Goal: Task Accomplishment & Management: Use online tool/utility

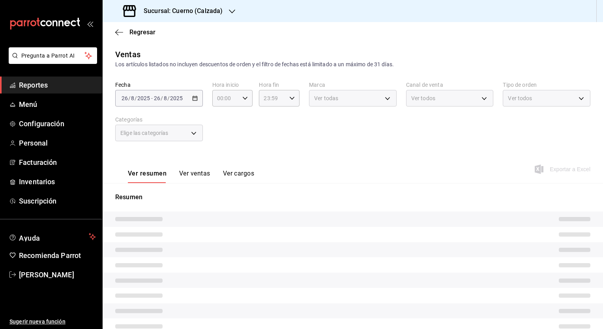
type input "05:00"
type input "707b9c0c-f82a-414c-acb8-32a291eef516,5be177d2-45de-4255-ad47-9f3db2f696b0,6c4b6…"
type input "7c6329b2-7c80-4d0a-92e1-359a60270725"
type input "PARROT,UBER_EATS,RAPPI,DIDI_FOOD,ONLINE"
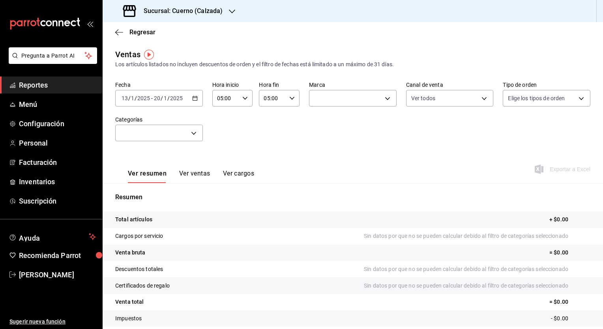
click at [232, 12] on icon "button" at bounding box center [232, 11] width 6 height 4
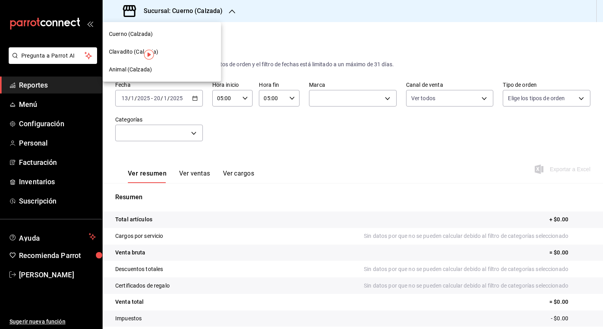
click at [136, 52] on span "Clavadito (Calzada)" at bounding box center [134, 52] width 50 height 8
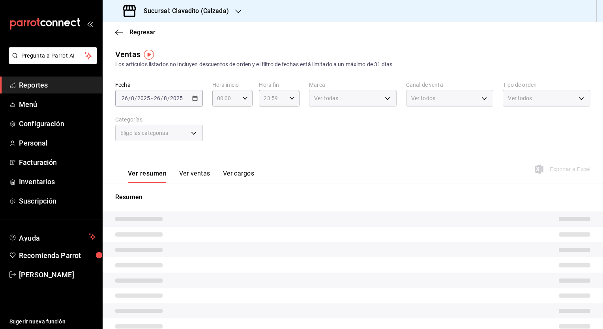
type input "05:00"
type input "PARROT,UBER_EATS,RAPPI,DIDI_FOOD,ONLINE"
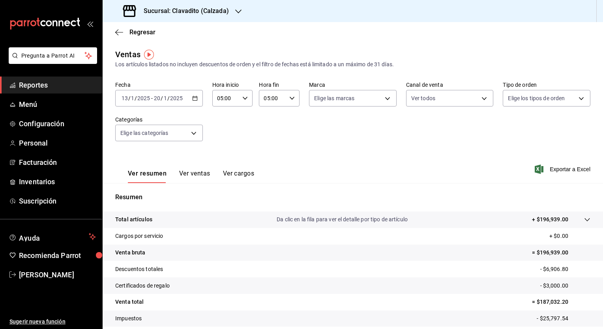
click at [196, 97] on icon "button" at bounding box center [195, 98] width 6 height 6
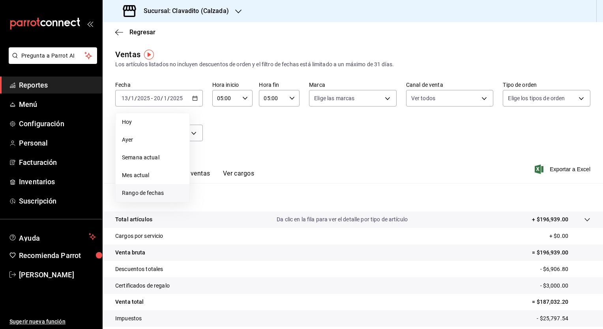
click at [149, 192] on span "Rango de fechas" at bounding box center [152, 193] width 61 height 8
click at [208, 222] on abbr "25" at bounding box center [206, 220] width 5 height 6
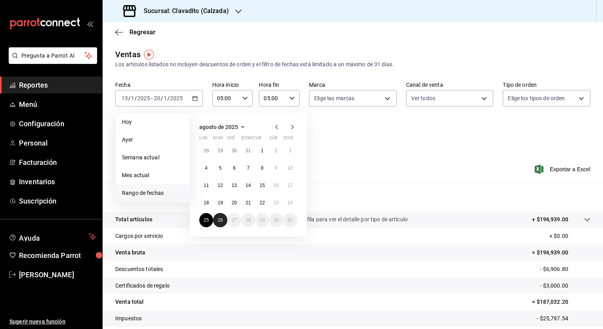
click at [218, 222] on button "26" at bounding box center [220, 220] width 14 height 14
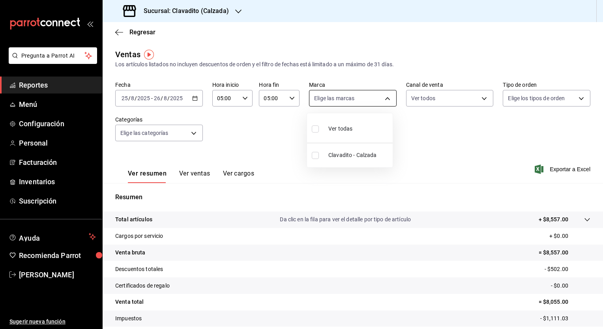
click at [385, 99] on body "Pregunta a Parrot AI Reportes Menú Configuración Personal Facturación Inventari…" at bounding box center [301, 164] width 603 height 329
click at [316, 129] on input "checkbox" at bounding box center [315, 128] width 7 height 7
checkbox input "true"
type input "7c6329b2-7c80-4d0a-92e1-359a60270725"
checkbox input "true"
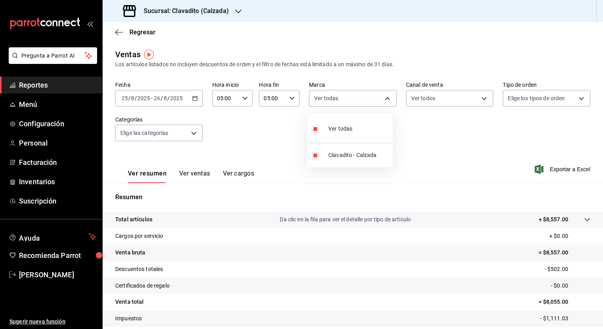
click at [480, 100] on div at bounding box center [301, 164] width 603 height 329
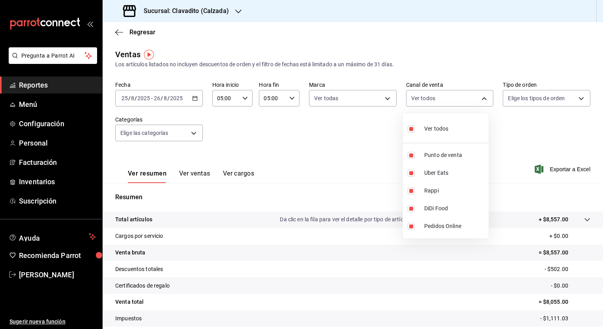
click at [480, 100] on body "Pregunta a Parrot AI Reportes Menú Configuración Personal Facturación Inventari…" at bounding box center [301, 164] width 603 height 329
click at [576, 93] on div at bounding box center [301, 164] width 603 height 329
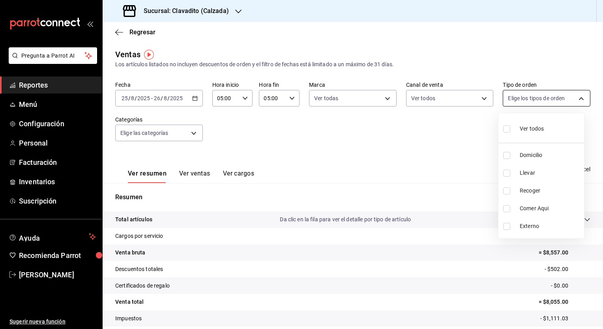
click at [576, 99] on body "Pregunta a Parrot AI Reportes Menú Configuración Personal Facturación Inventari…" at bounding box center [301, 164] width 603 height 329
click at [507, 127] on input "checkbox" at bounding box center [506, 128] width 7 height 7
checkbox input "true"
type input "20a2434e-5507-4b1d-99f8-d1d700608abd,c8008fd8-0959-4104-94f5-898138fc7a10,5c160…"
checkbox input "true"
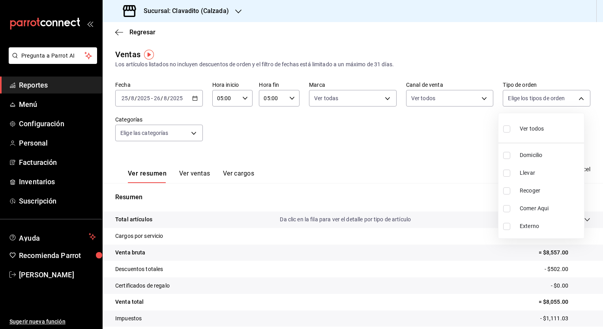
checkbox input "true"
click at [191, 134] on div at bounding box center [301, 164] width 603 height 329
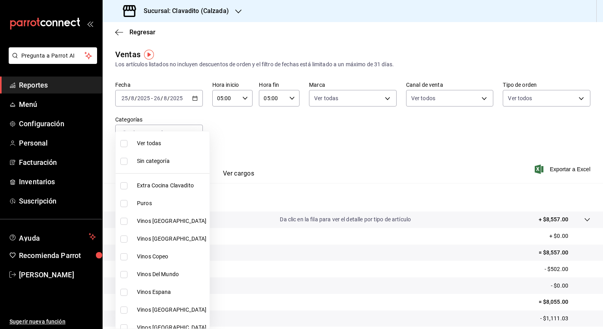
click at [191, 134] on body "Pregunta a Parrot AI Reportes Menú Configuración Personal Facturación Inventari…" at bounding box center [301, 164] width 603 height 329
click at [123, 140] on input "checkbox" at bounding box center [123, 143] width 7 height 7
checkbox input "true"
type input "baf57ed1-919f-4c82-8763-5f61bb5ecf6c,a733550a-1833-4f39-b337-4b288d8ef239,37b97…"
checkbox input "true"
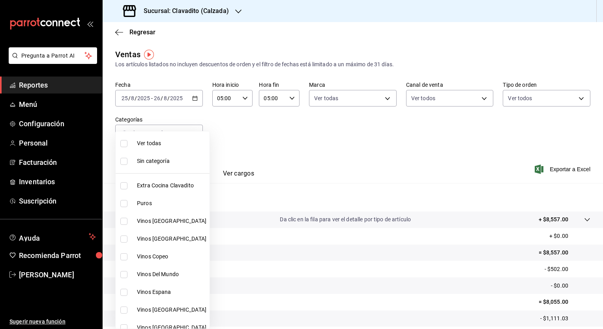
checkbox input "true"
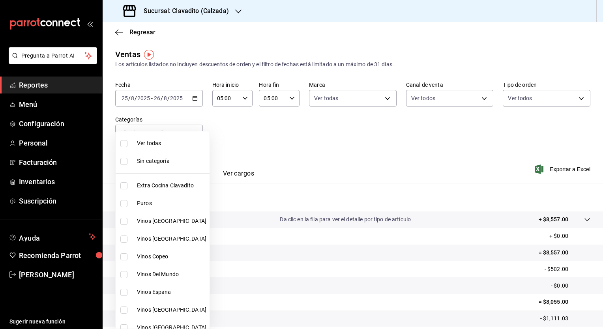
checkbox input "true"
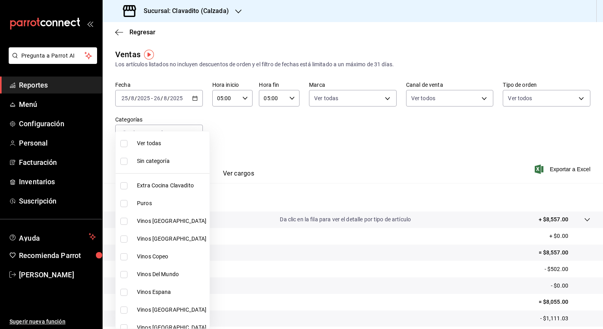
checkbox input "true"
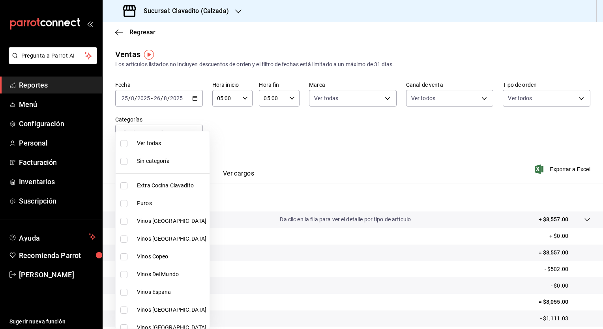
checkbox input "true"
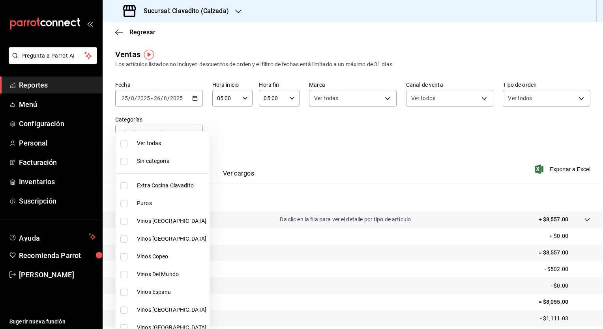
checkbox input "true"
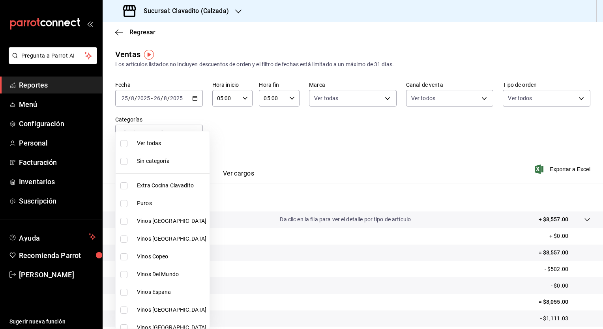
checkbox input "true"
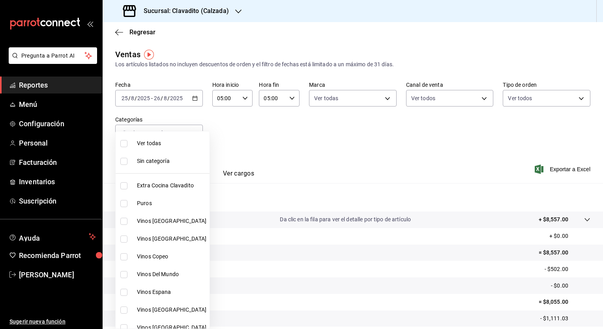
checkbox input "true"
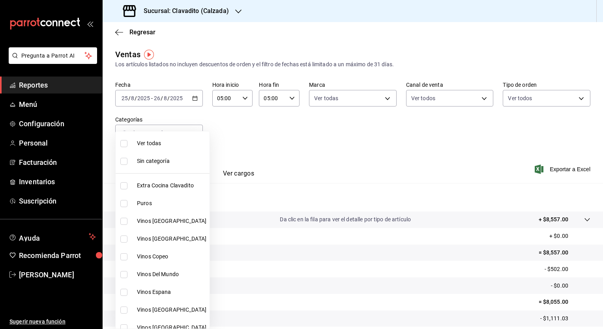
checkbox input "true"
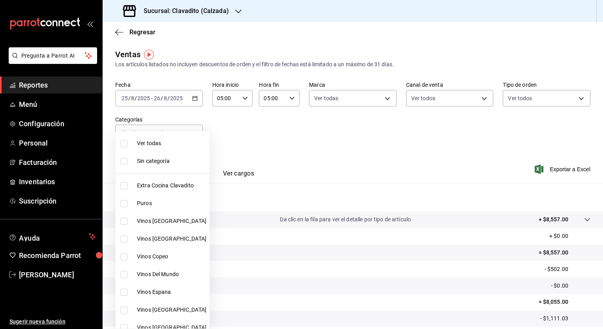
checkbox input "true"
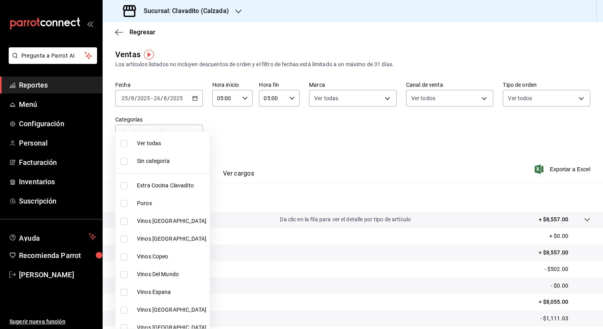
checkbox input "true"
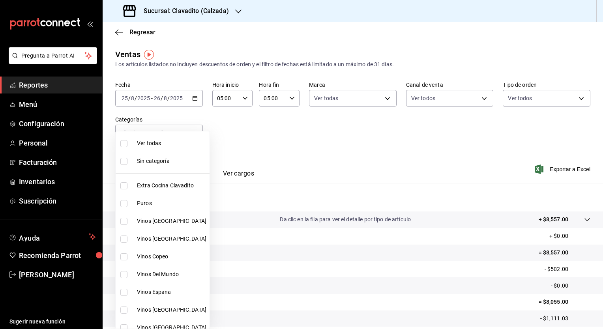
checkbox input "true"
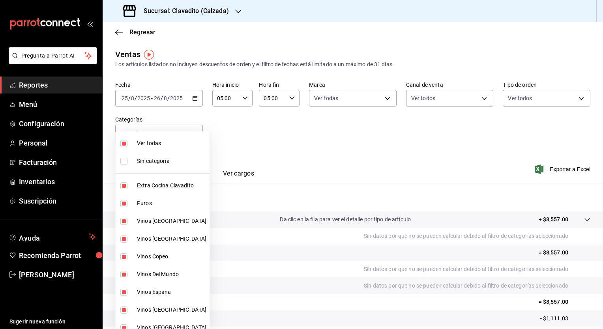
click at [388, 134] on div at bounding box center [301, 164] width 603 height 329
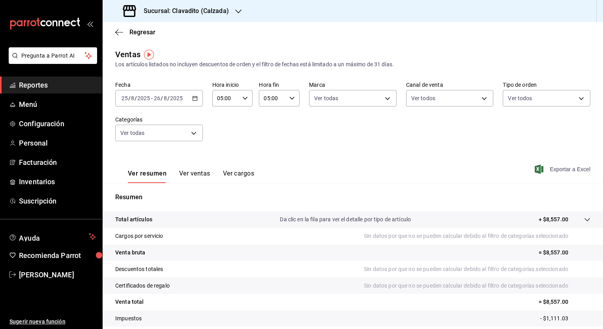
click at [550, 167] on span "Exportar a Excel" at bounding box center [563, 168] width 54 height 9
